Goal: Information Seeking & Learning: Learn about a topic

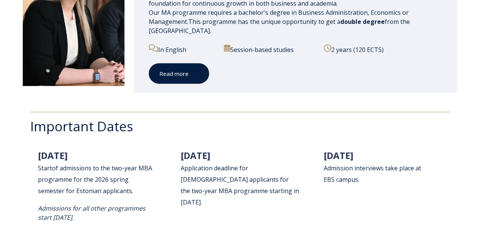
scroll to position [910, 0]
click at [200, 77] on link "Read more" at bounding box center [179, 73] width 60 height 21
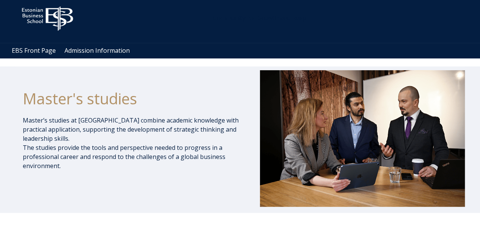
scroll to position [0, 0]
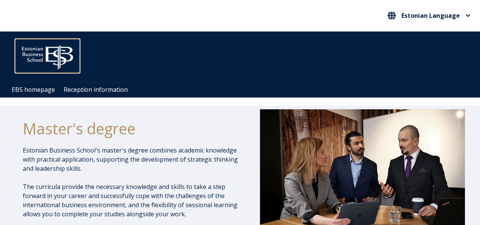
click at [37, 45] on img at bounding box center [47, 55] width 64 height 33
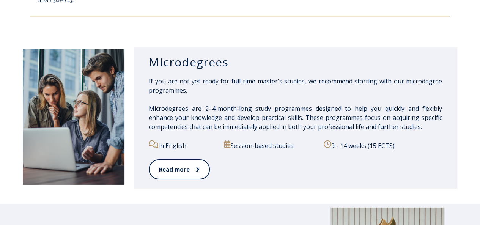
scroll to position [1054, 0]
